Goal: Find specific page/section: Find specific page/section

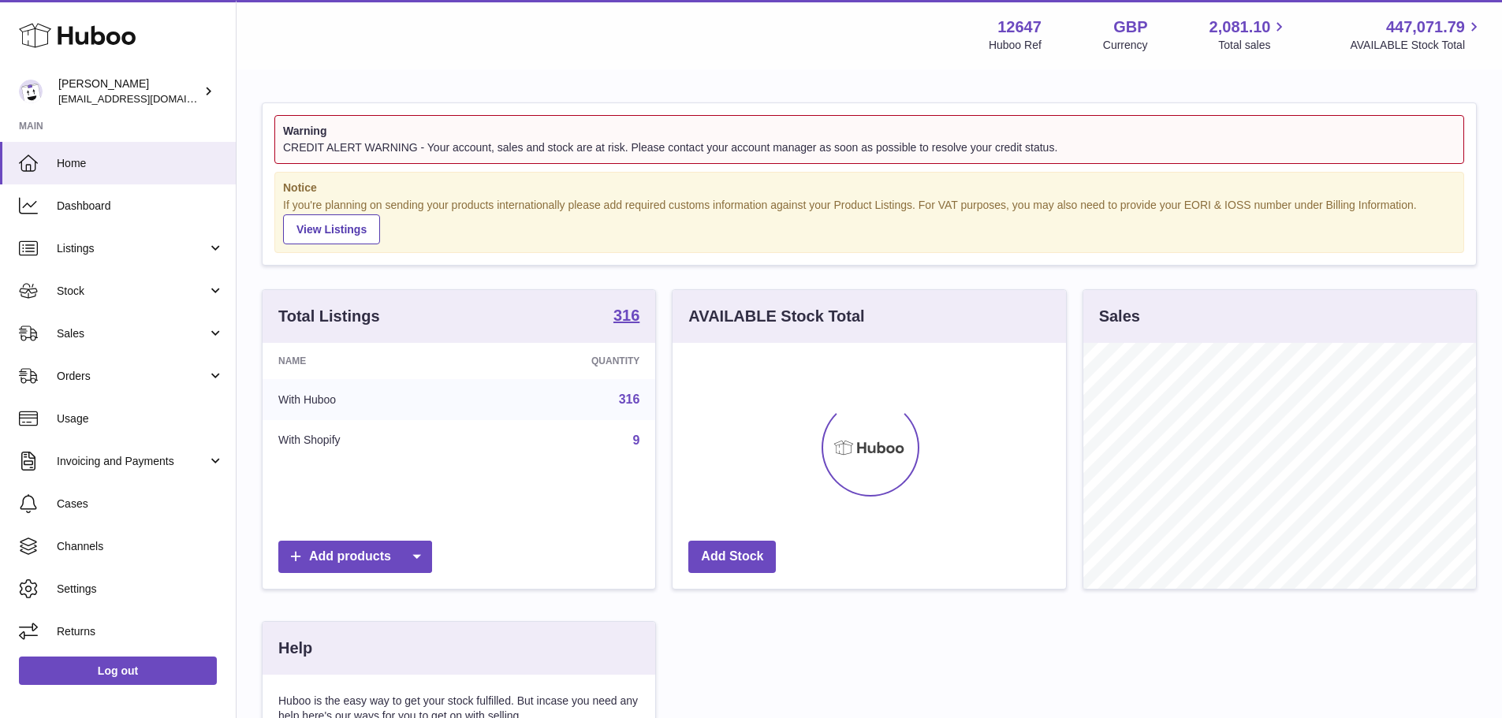
scroll to position [246, 393]
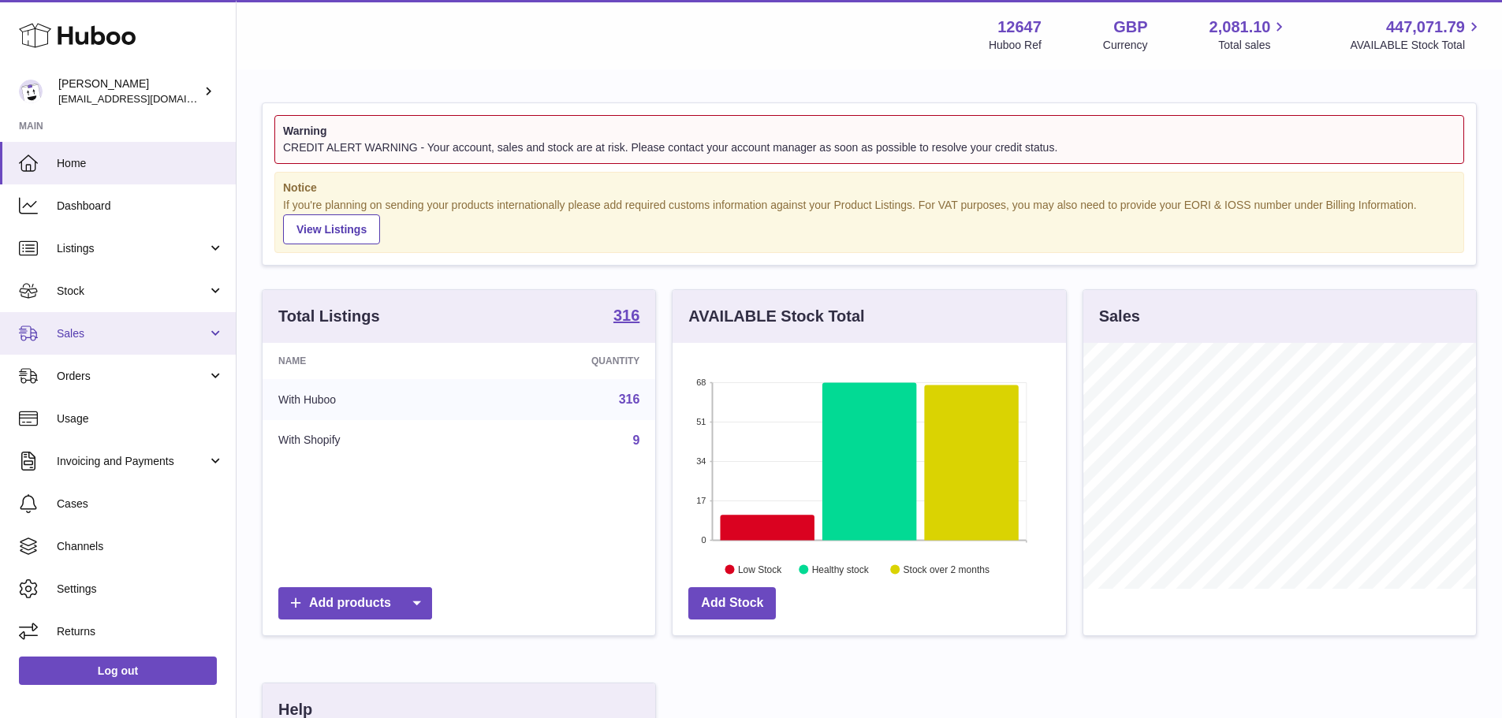
click at [91, 320] on link "Sales" at bounding box center [118, 333] width 236 height 43
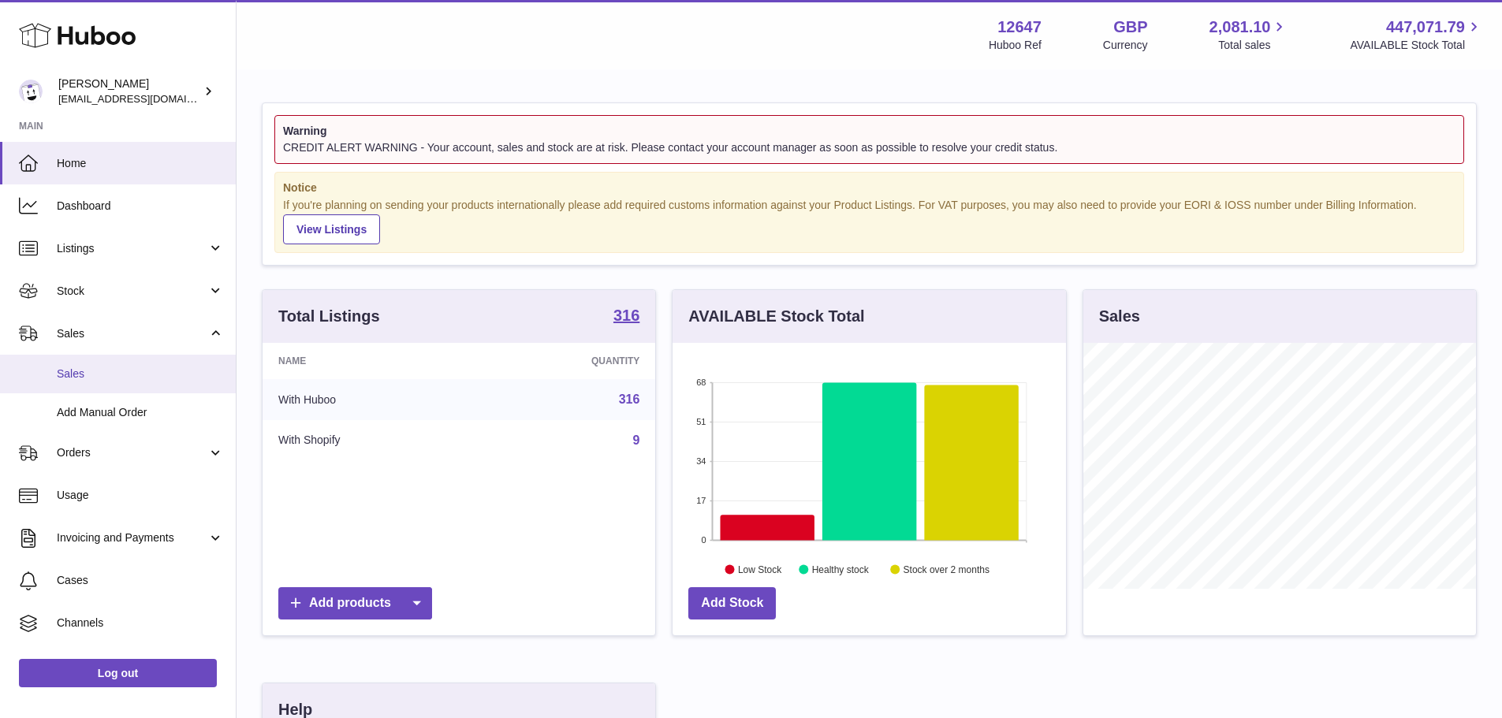
click at [84, 384] on link "Sales" at bounding box center [118, 374] width 236 height 39
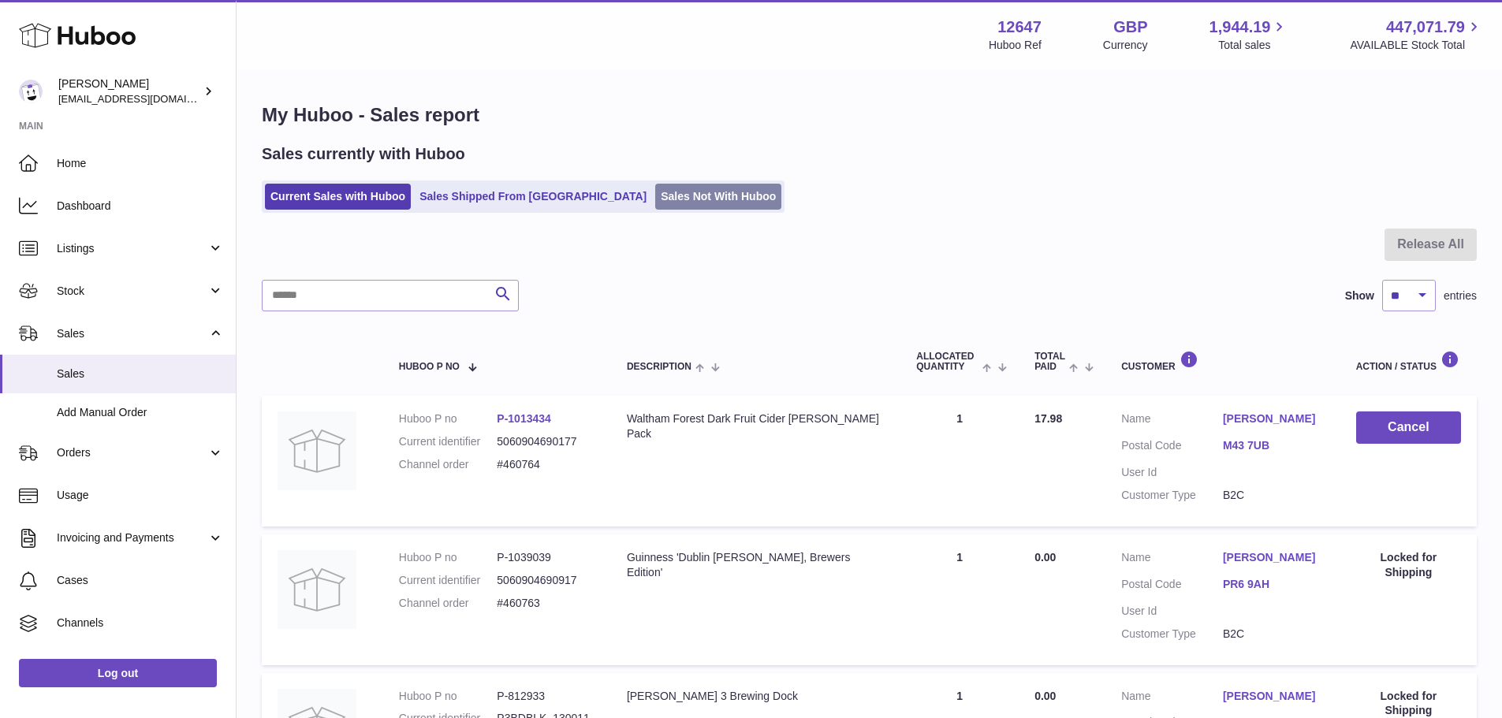
click at [655, 187] on link "Sales Not With Huboo" at bounding box center [718, 197] width 126 height 26
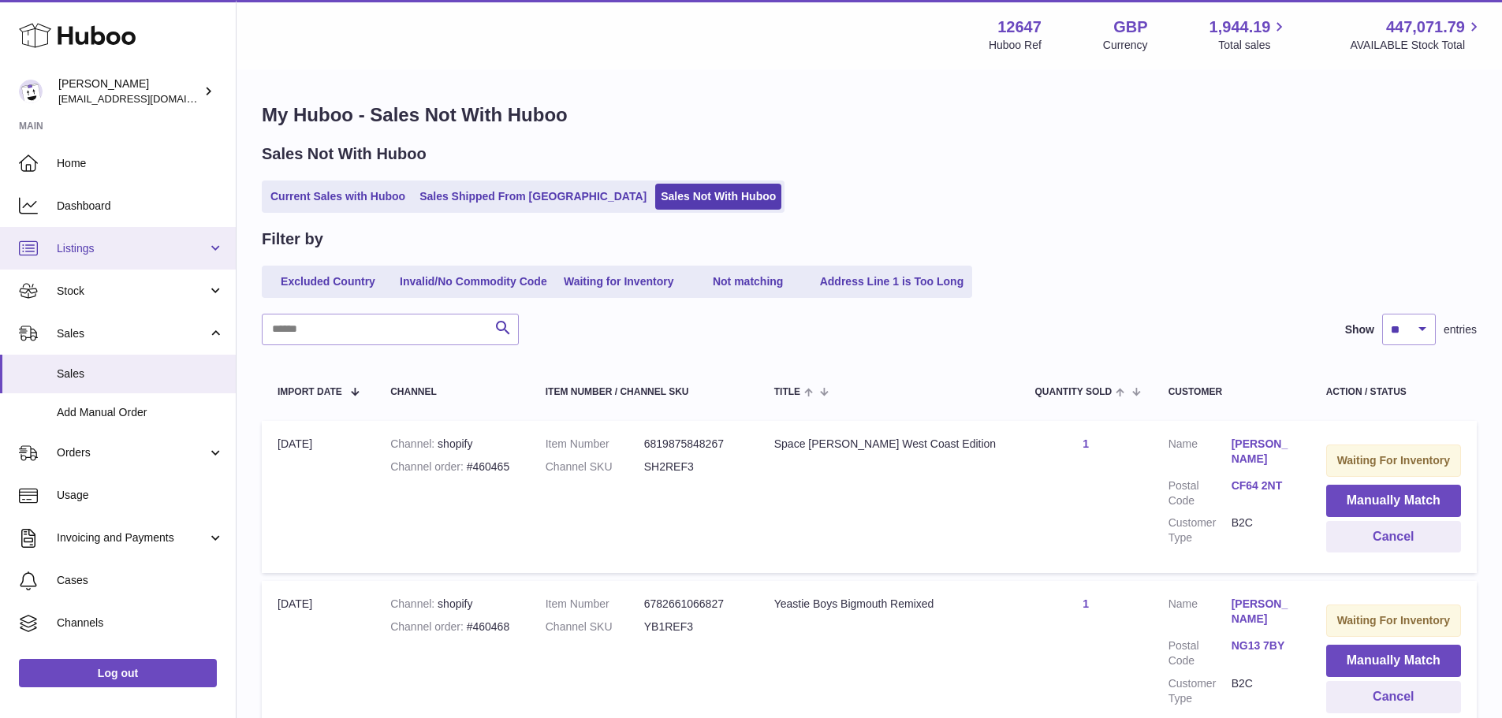
click at [126, 233] on link "Listings" at bounding box center [118, 248] width 236 height 43
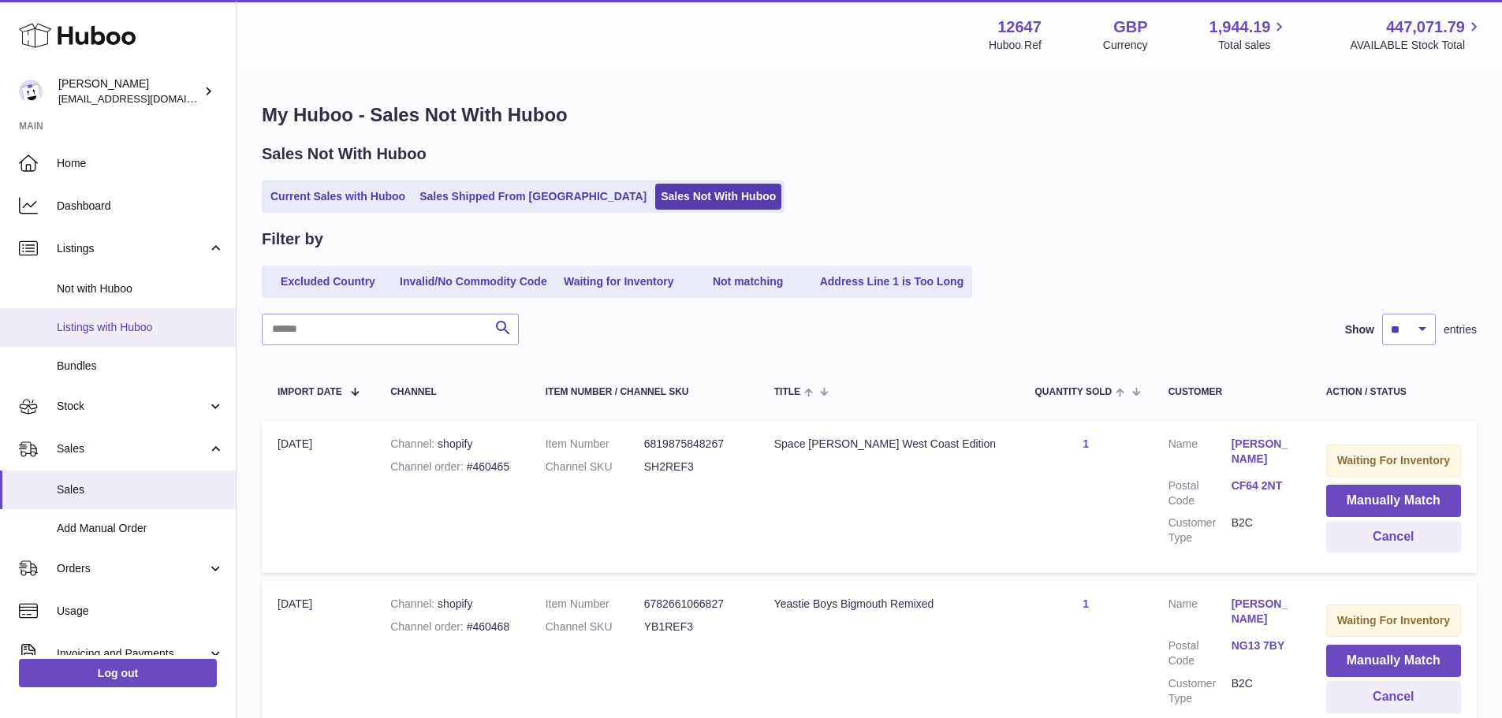
click at [103, 337] on link "Listings with Huboo" at bounding box center [118, 327] width 236 height 39
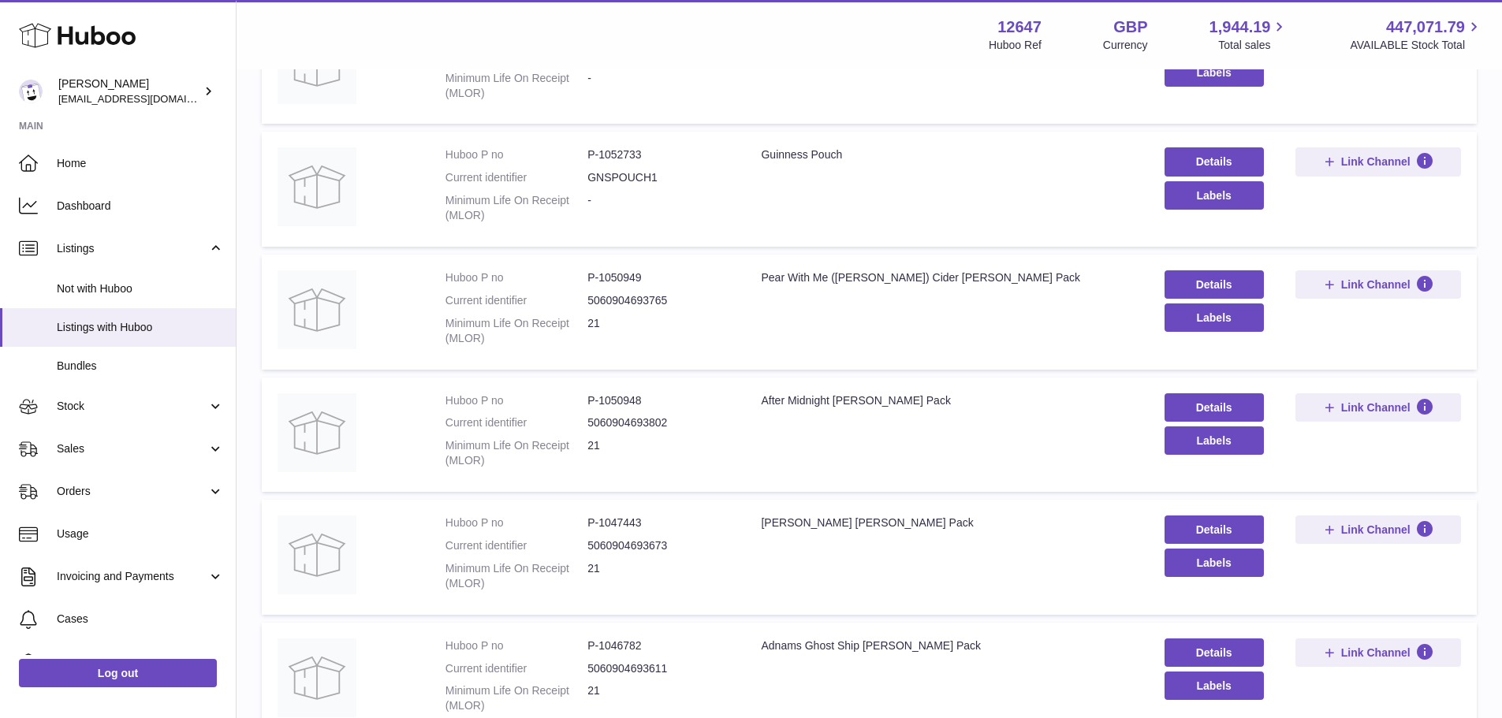
scroll to position [394, 0]
